Goal: Navigation & Orientation: Understand site structure

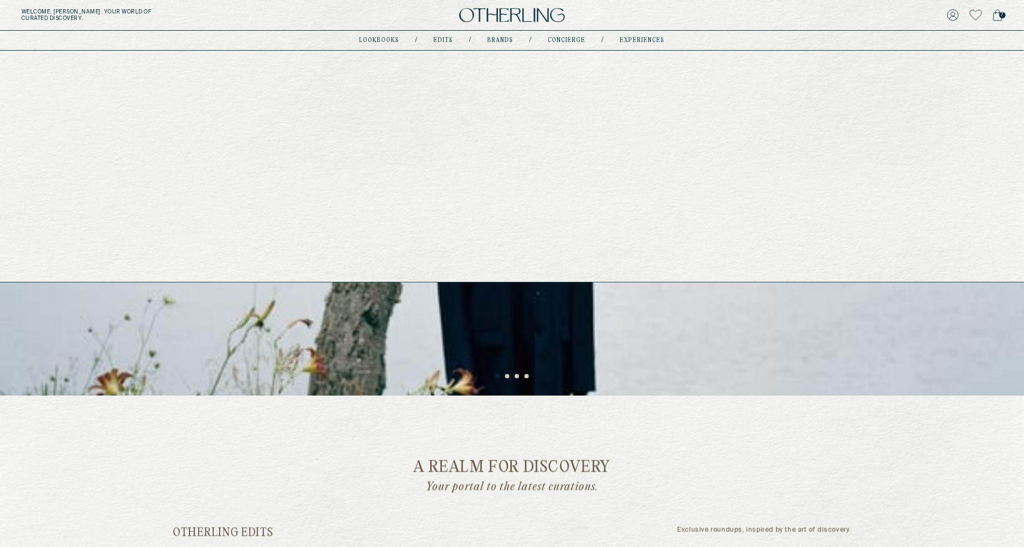
click at [490, 39] on link "Brands" at bounding box center [501, 40] width 26 height 5
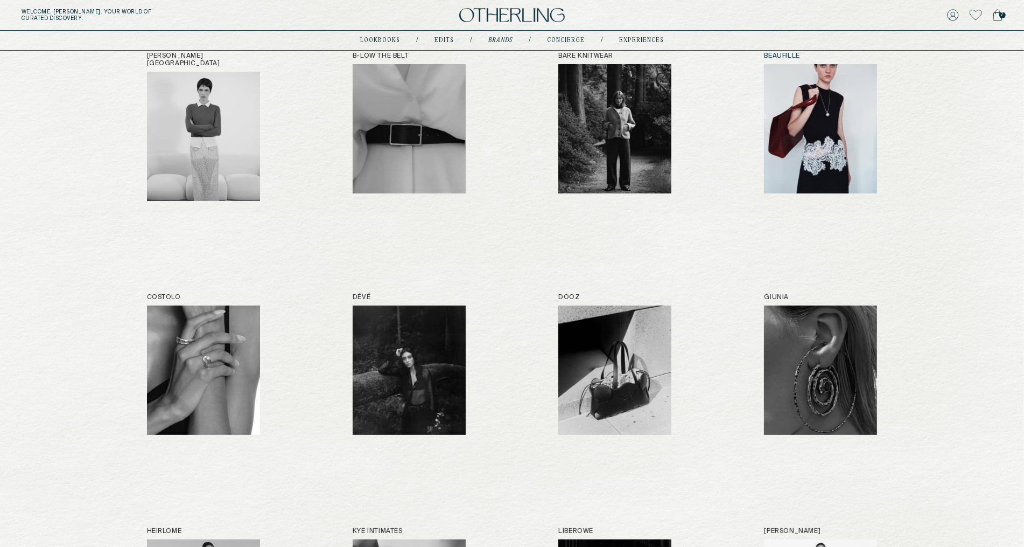
scroll to position [158, 0]
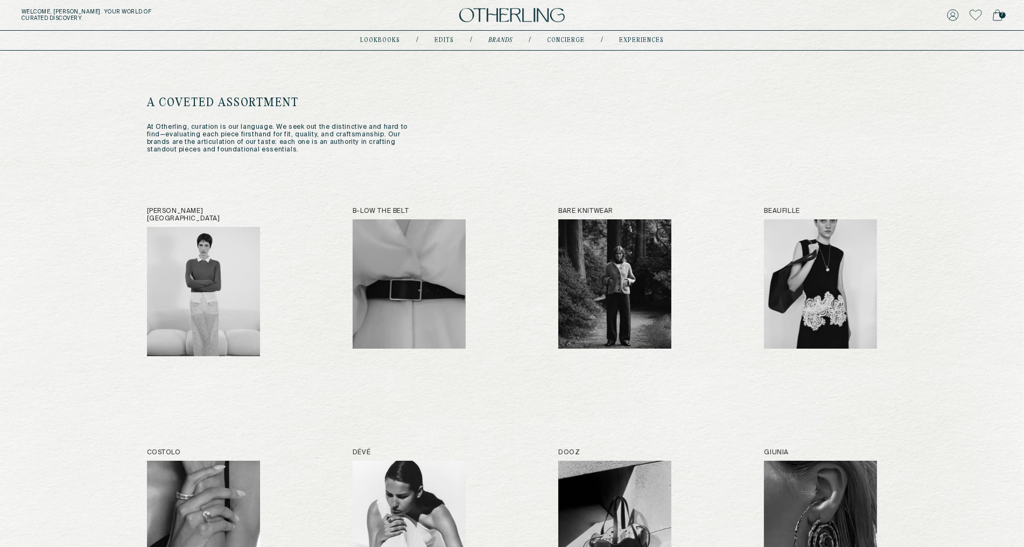
scroll to position [2, 0]
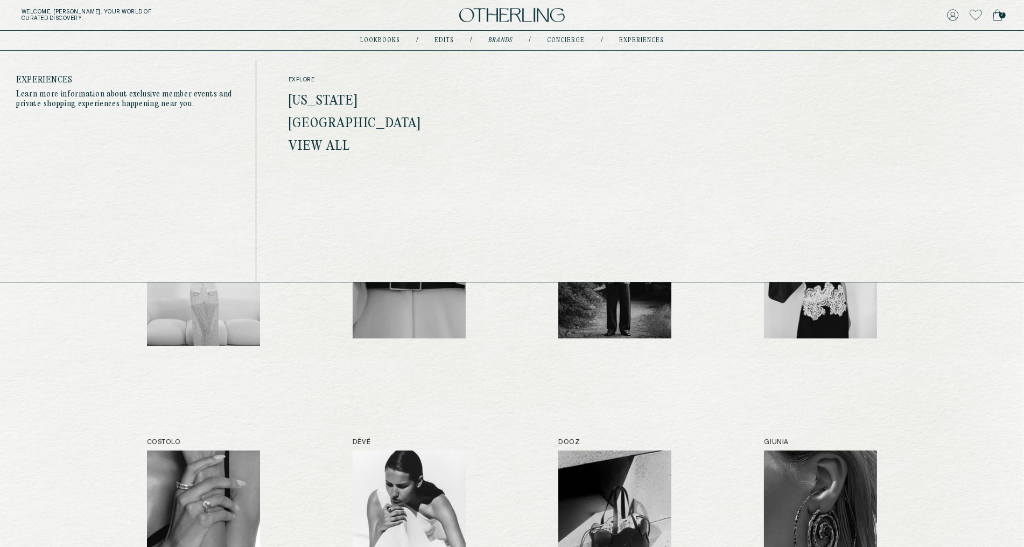
click at [627, 43] on link "experiences" at bounding box center [641, 40] width 45 height 5
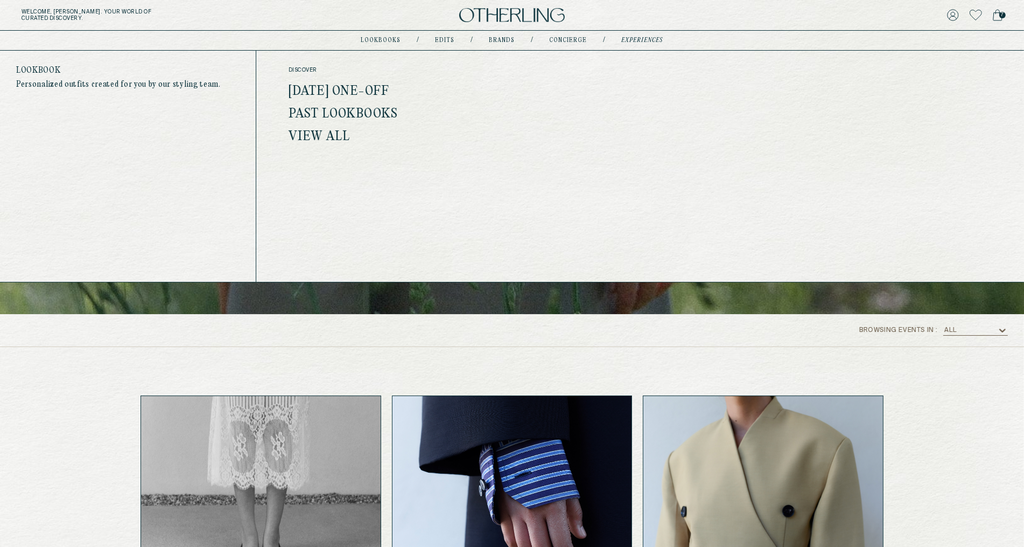
click at [389, 40] on link "lookbooks" at bounding box center [381, 40] width 40 height 5
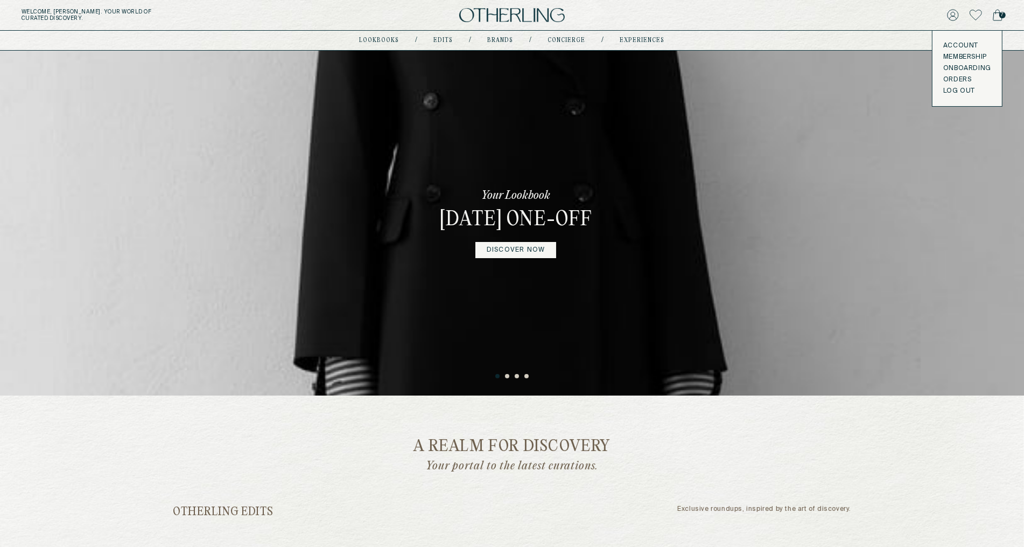
click at [948, 88] on button "LOG OUT" at bounding box center [959, 91] width 32 height 9
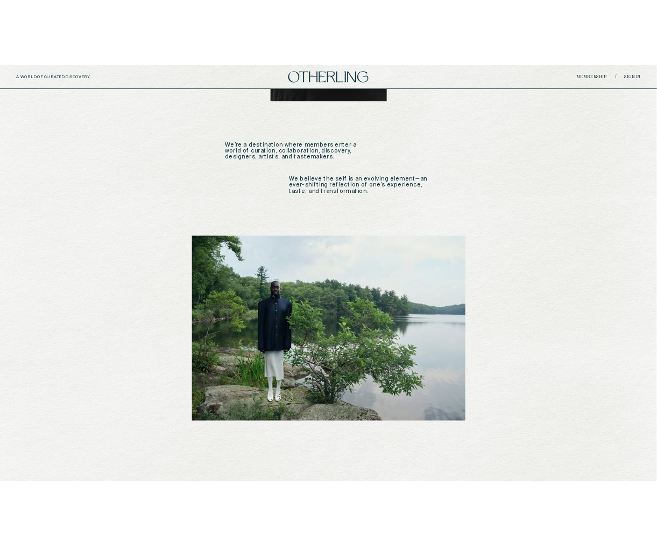
scroll to position [911, 0]
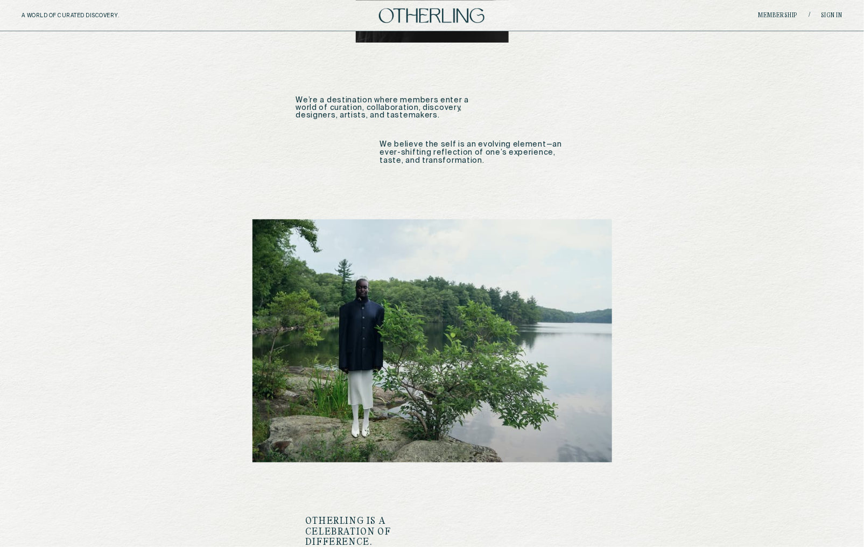
click at [498, 267] on img at bounding box center [433, 340] width 360 height 243
click at [436, 219] on img at bounding box center [433, 340] width 360 height 243
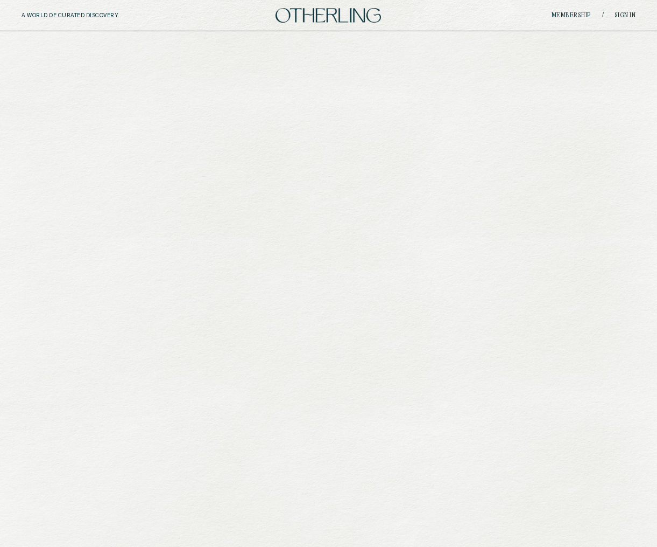
scroll to position [911, 0]
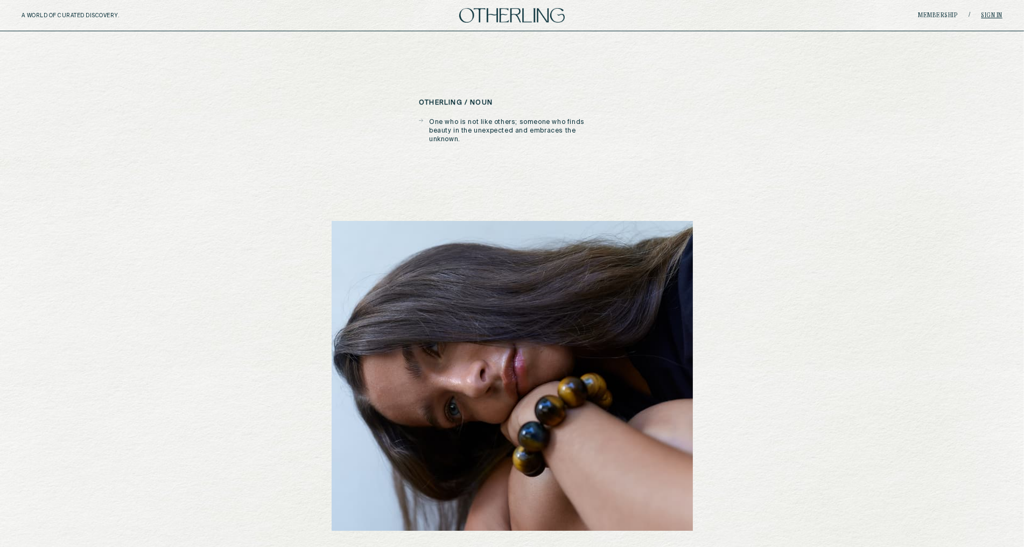
click at [997, 14] on link "Sign in" at bounding box center [992, 15] width 22 height 6
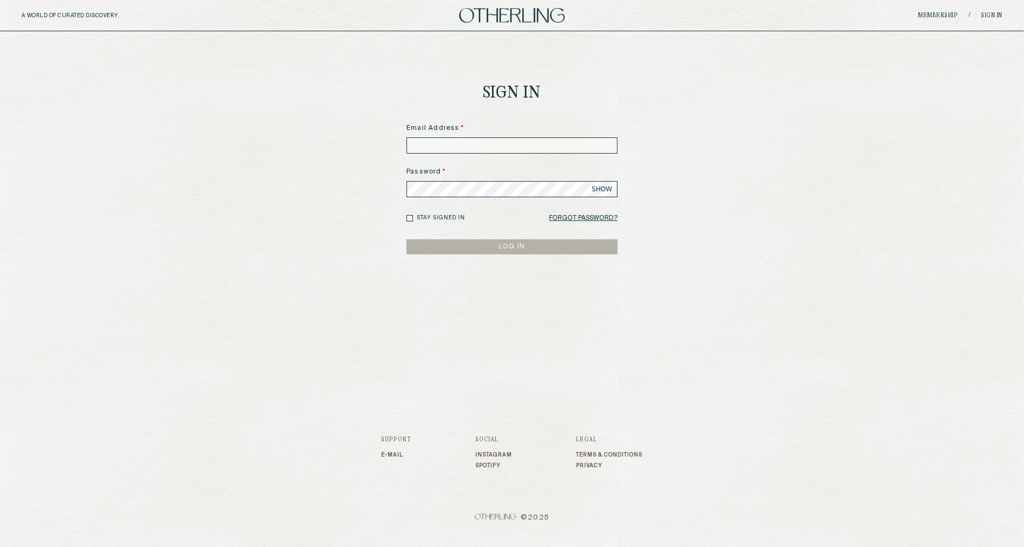
click at [506, 146] on input at bounding box center [512, 145] width 211 height 16
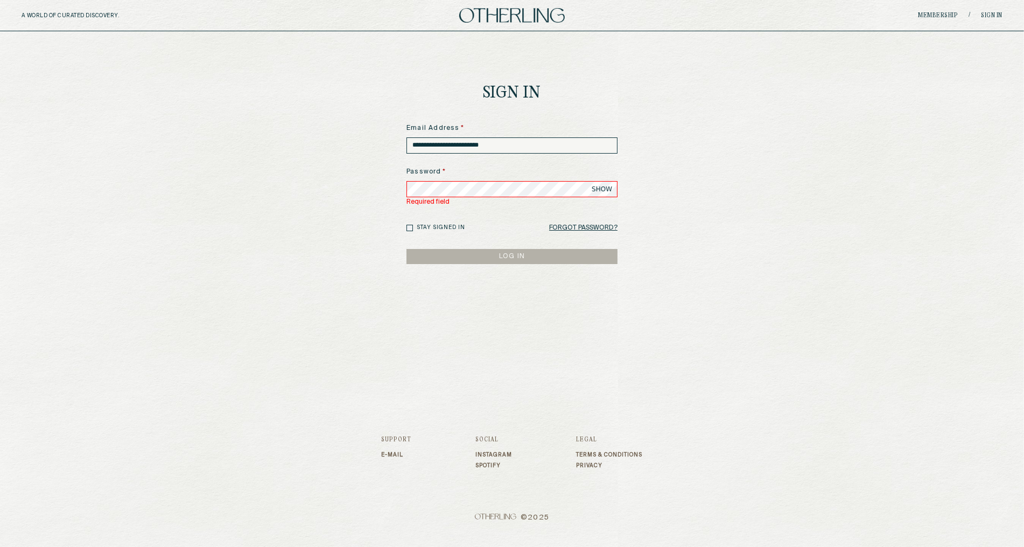
click at [575, 144] on input "**********" at bounding box center [512, 145] width 211 height 16
type input "**********"
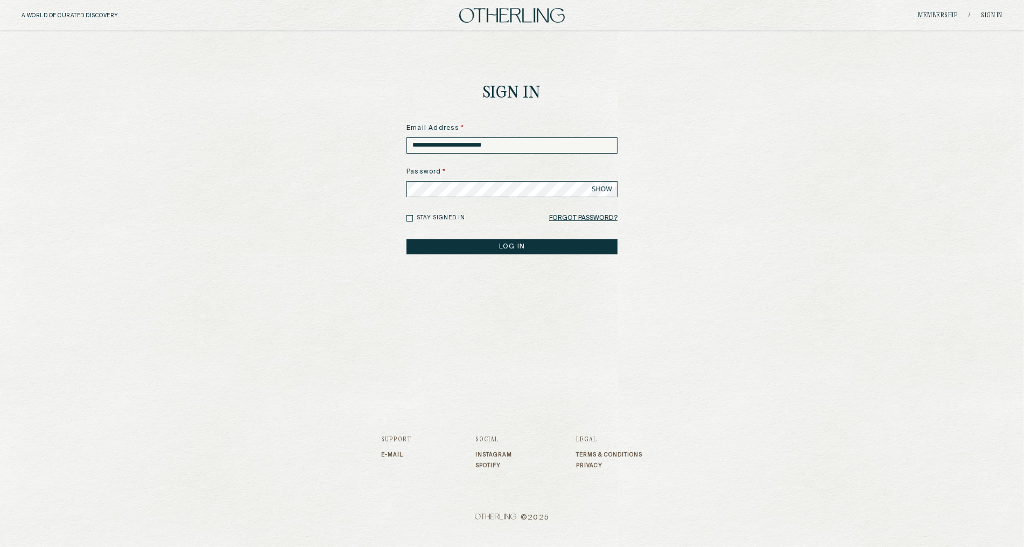
click at [407, 239] on button "LOG IN" at bounding box center [512, 246] width 211 height 15
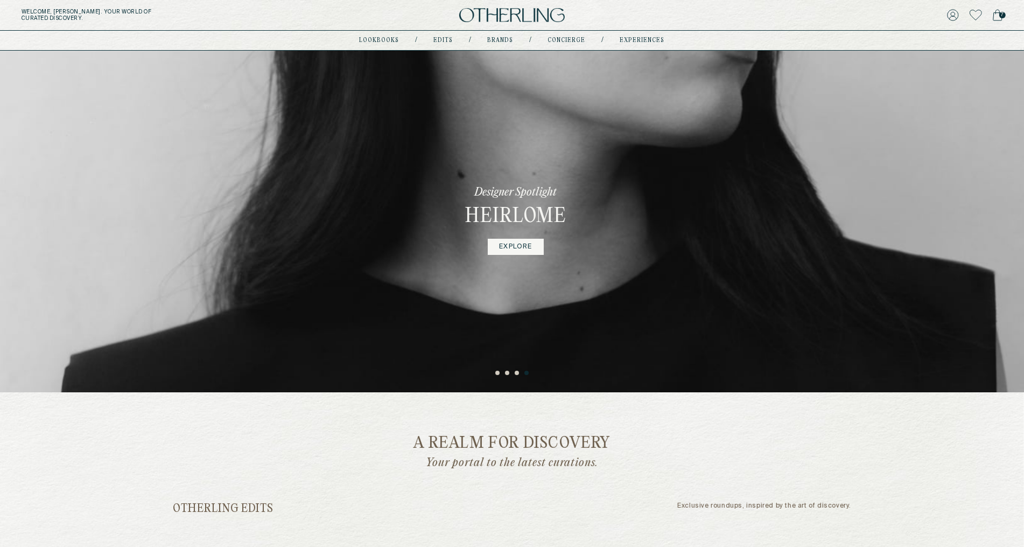
click at [496, 376] on div "Your Lookbook February 2025 One-off DISCOVER NOW Get to Know Our Brands Explore…" at bounding box center [512, 219] width 1024 height 345
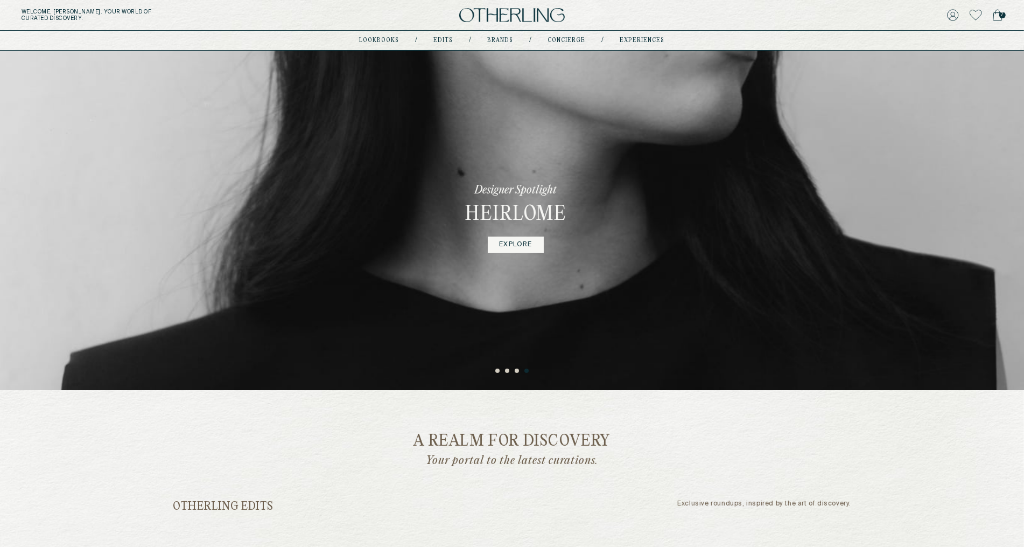
click at [496, 376] on div "Designer Spotlight Heirlome EXPLORE" at bounding box center [516, 217] width 190 height 345
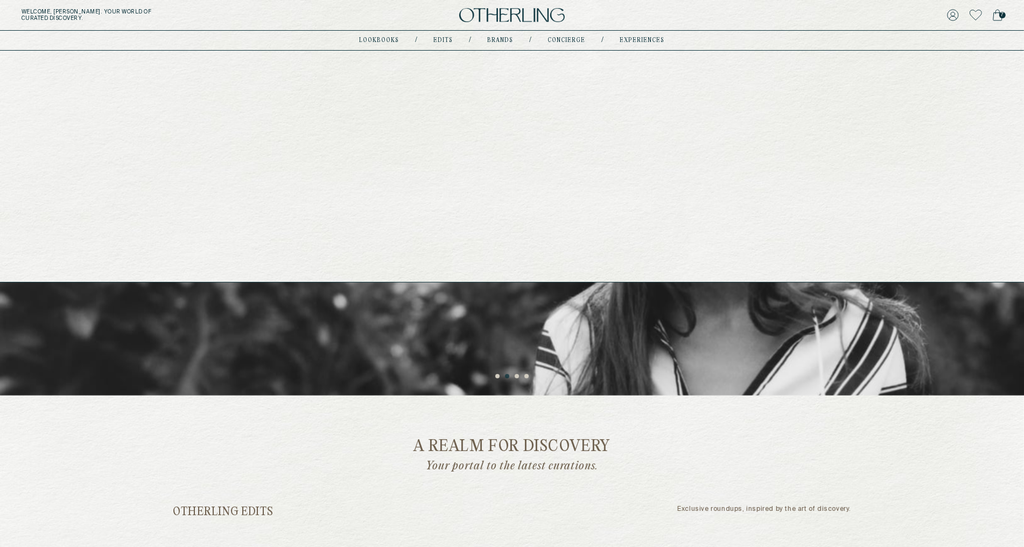
click at [496, 39] on link "Brands" at bounding box center [501, 40] width 26 height 5
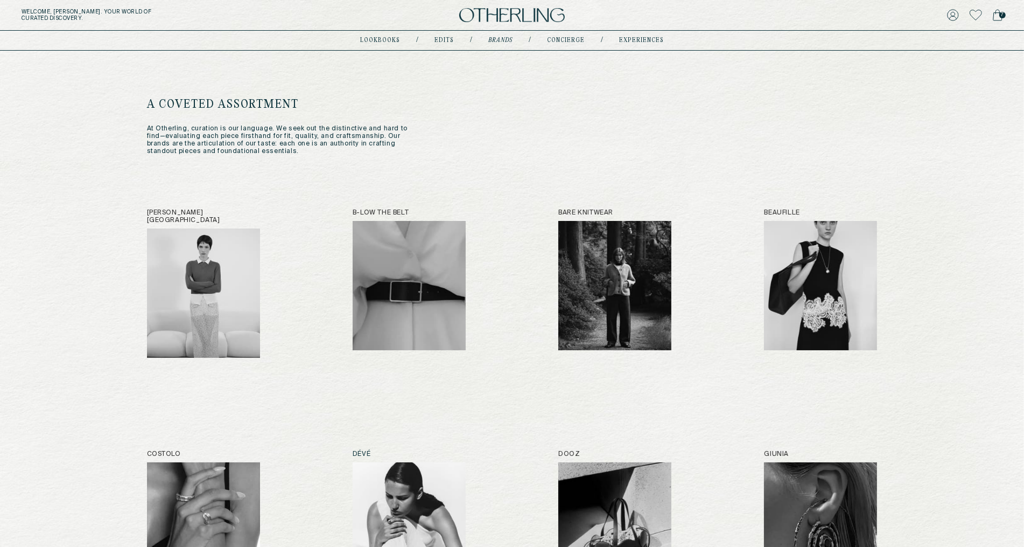
click at [394, 486] on img at bounding box center [409, 526] width 113 height 129
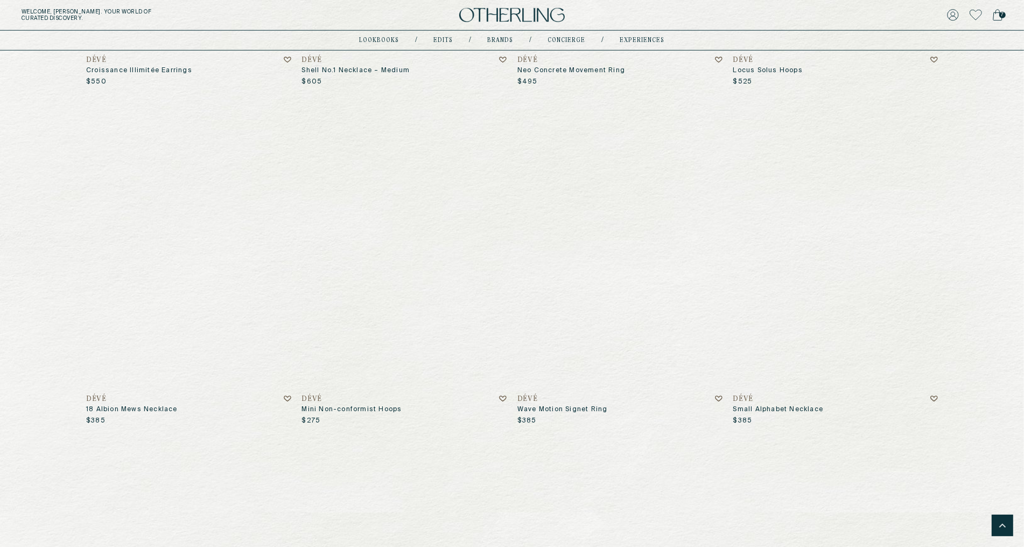
scroll to position [6195, 0]
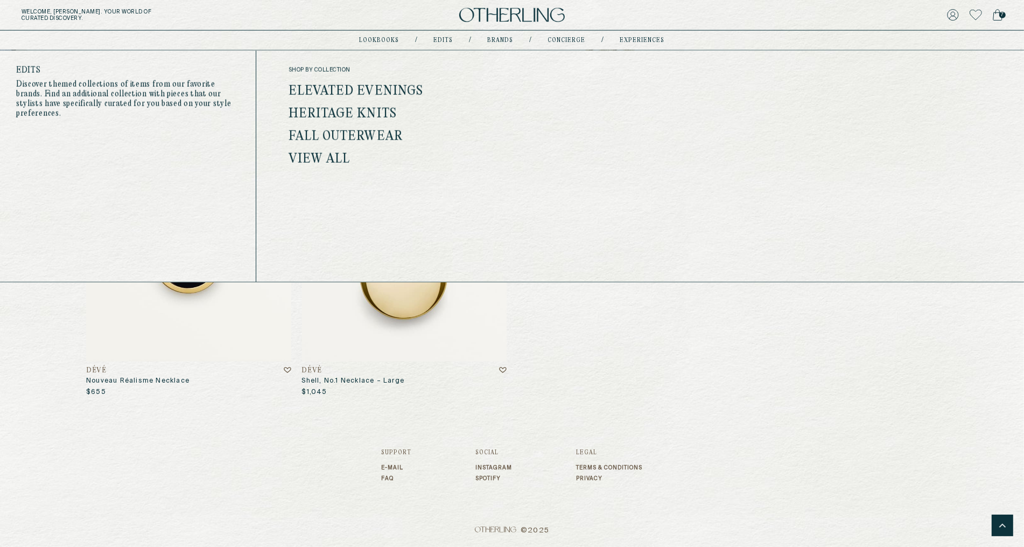
click at [446, 40] on link "Edits" at bounding box center [443, 40] width 19 height 5
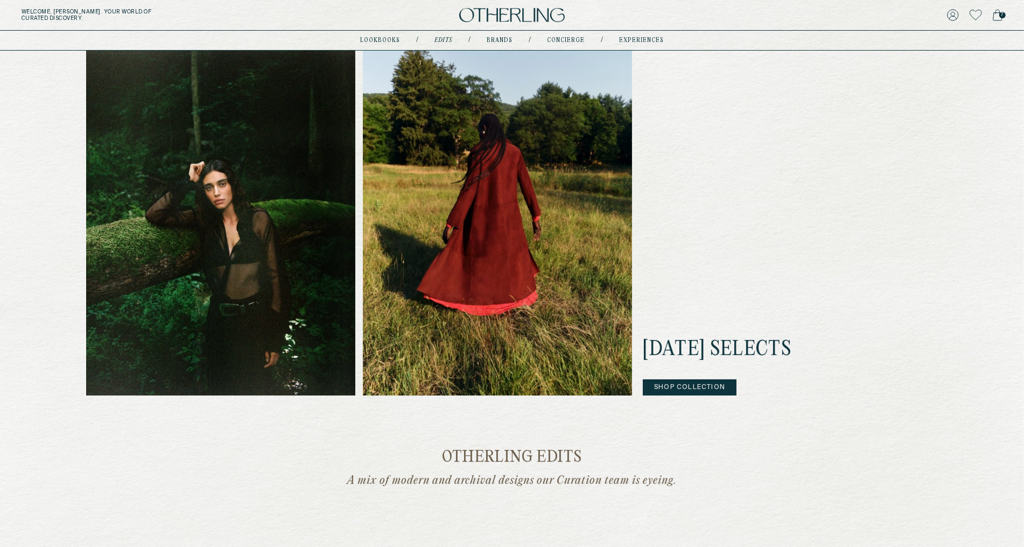
scroll to position [318, 0]
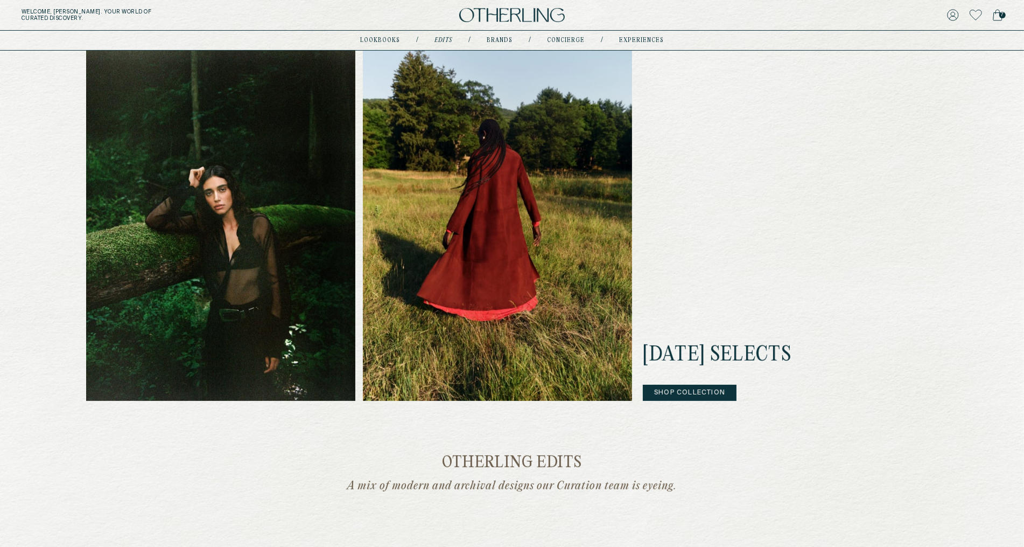
click at [696, 391] on button "Shop Collection" at bounding box center [690, 392] width 94 height 16
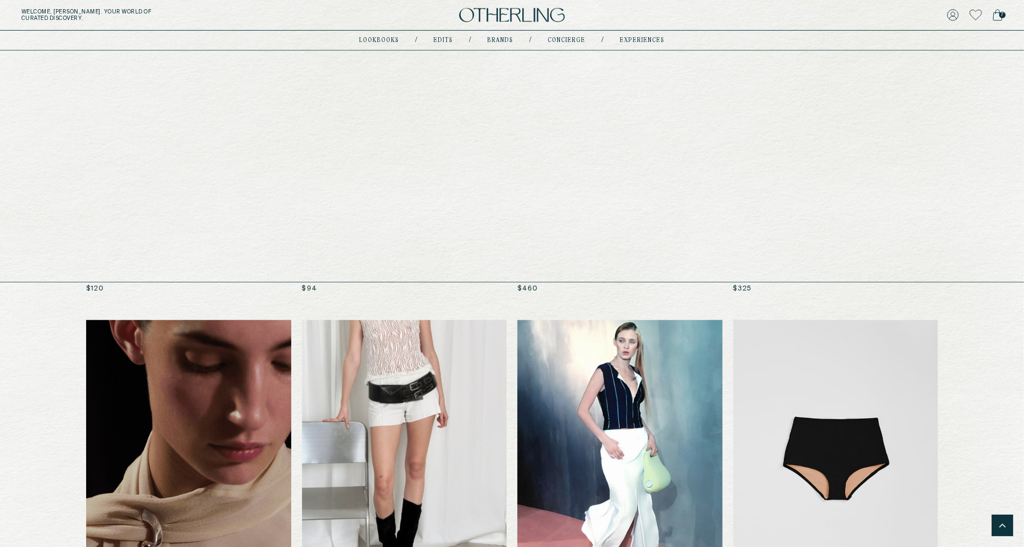
scroll to position [883, 0]
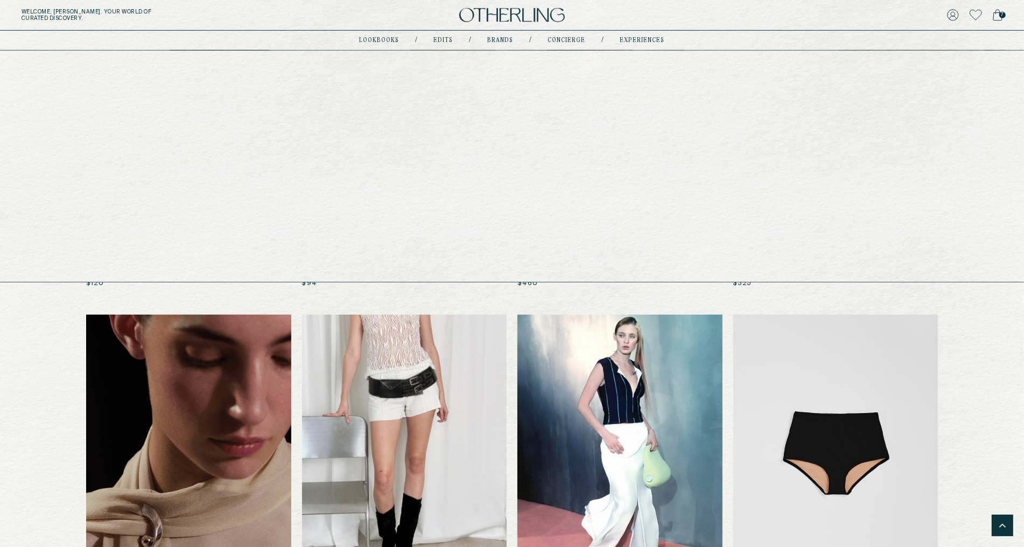
click at [442, 38] on link "Edits" at bounding box center [443, 40] width 19 height 5
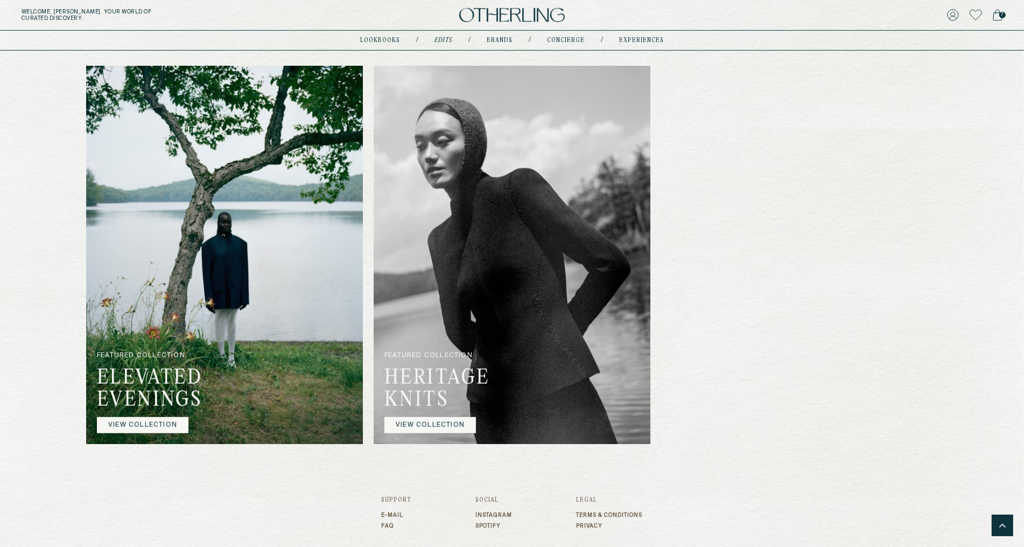
scroll to position [792, 0]
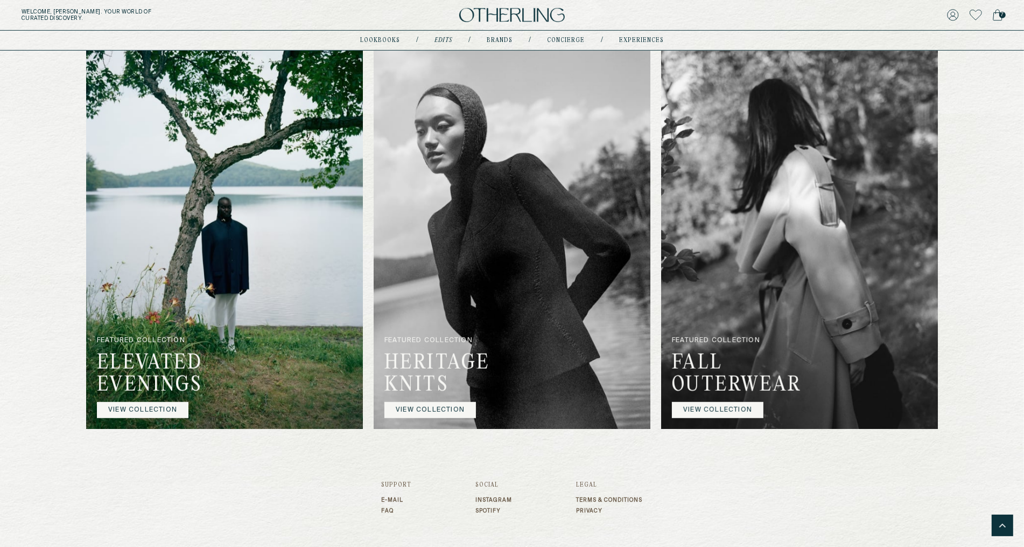
click at [459, 408] on link "VIEW COLLECTION" at bounding box center [430, 410] width 92 height 16
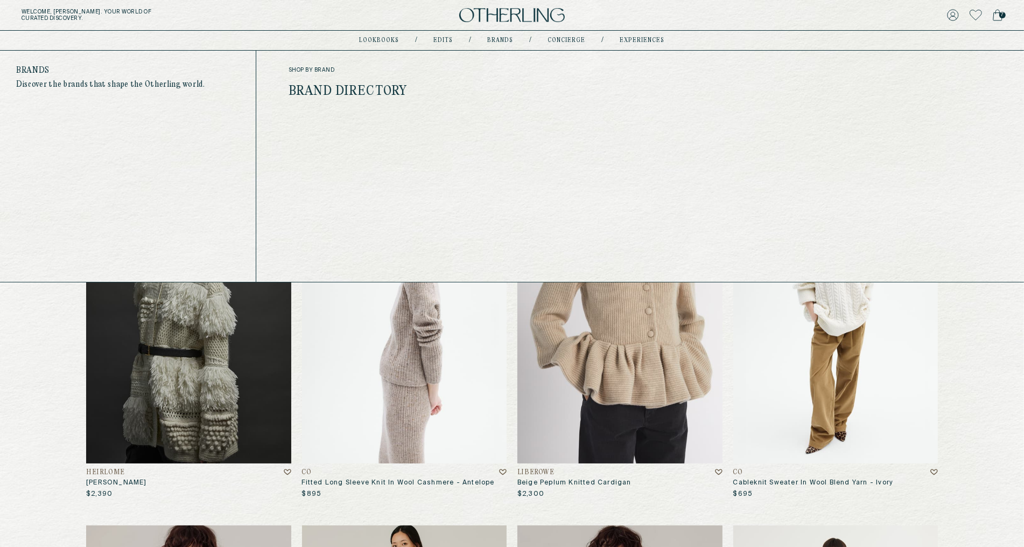
click at [501, 40] on link "Brands" at bounding box center [501, 40] width 26 height 5
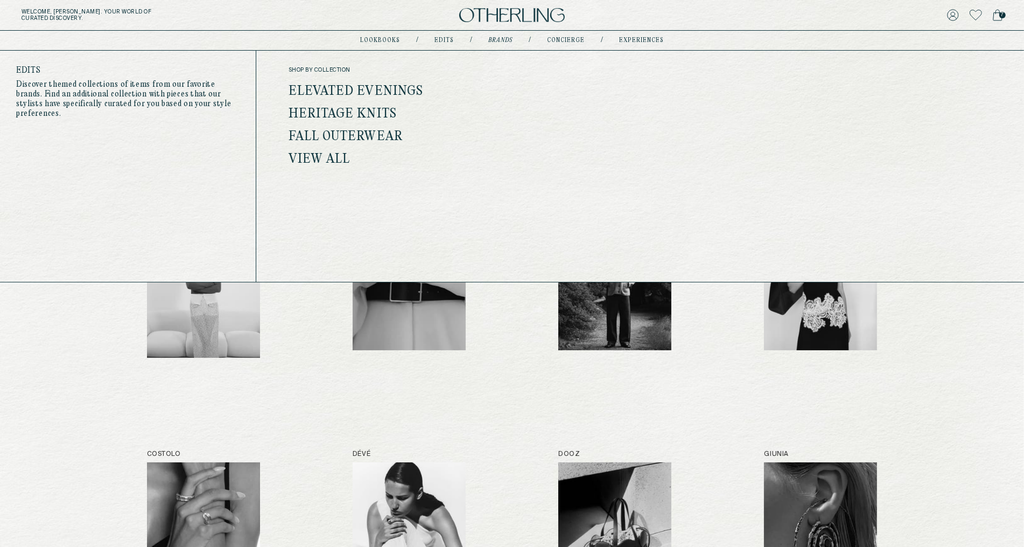
click at [449, 39] on link "Edits" at bounding box center [444, 40] width 19 height 5
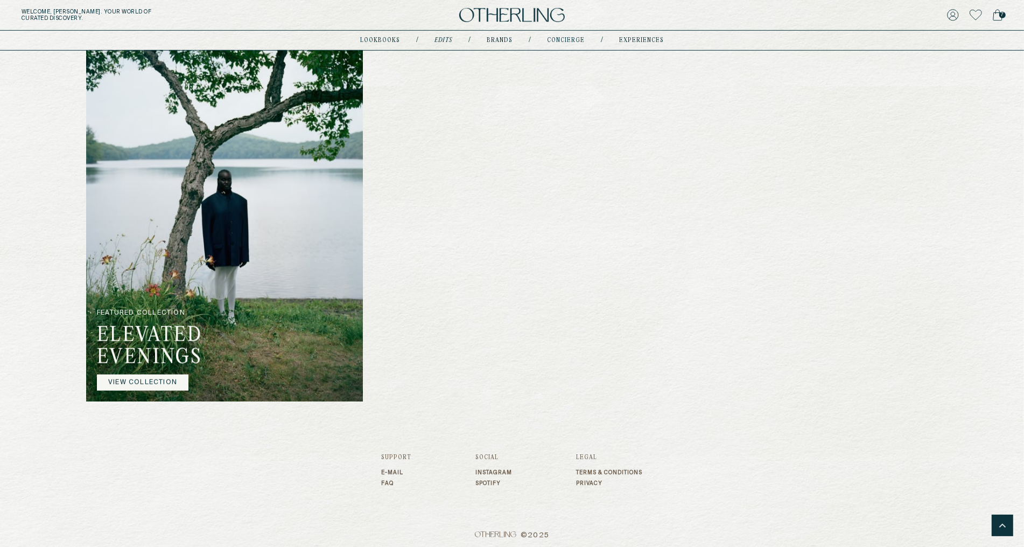
scroll to position [824, 0]
